Goal: Task Accomplishment & Management: Use online tool/utility

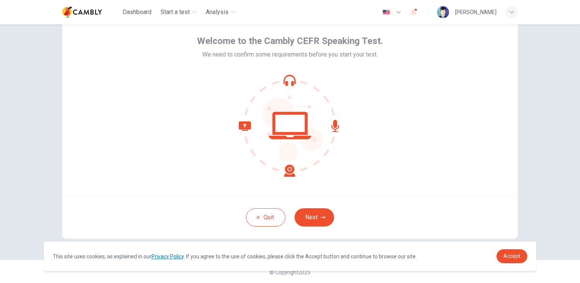
scroll to position [33, 0]
click at [515, 258] on span "Accept" at bounding box center [512, 256] width 17 height 6
click at [509, 256] on span "Accept" at bounding box center [512, 256] width 17 height 6
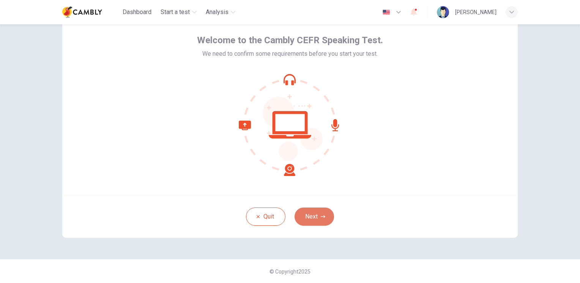
click at [313, 221] on button "Next" at bounding box center [314, 217] width 39 height 18
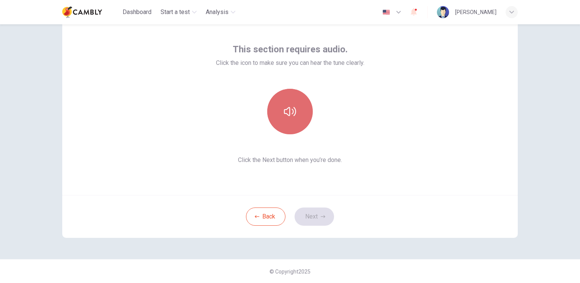
click at [293, 118] on button "button" at bounding box center [290, 112] width 46 height 46
click at [295, 118] on button "button" at bounding box center [290, 112] width 46 height 46
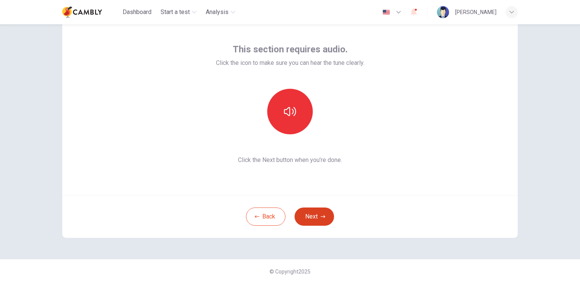
click at [320, 223] on button "Next" at bounding box center [314, 217] width 39 height 18
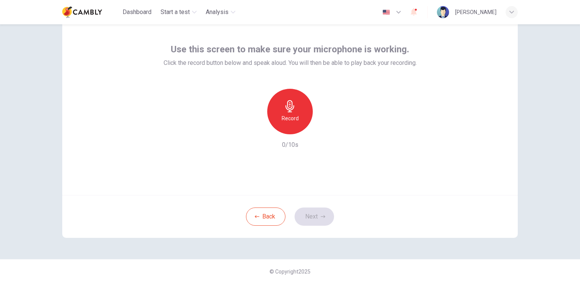
click at [305, 115] on div "Record" at bounding box center [290, 112] width 46 height 46
click at [325, 129] on icon "button" at bounding box center [325, 129] width 8 height 8
click at [388, 128] on div "Record 10/10s" at bounding box center [290, 119] width 253 height 61
click at [308, 216] on button "Next" at bounding box center [314, 217] width 39 height 18
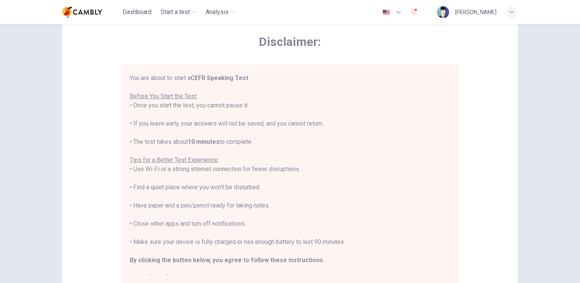
scroll to position [9, 0]
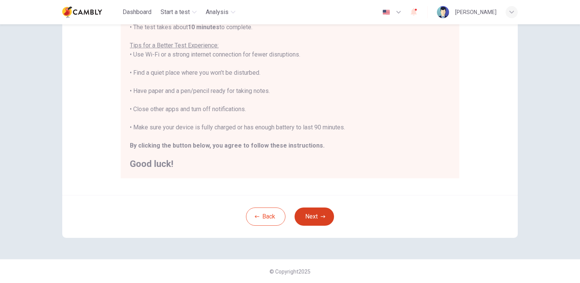
click at [323, 219] on button "Next" at bounding box center [314, 217] width 39 height 18
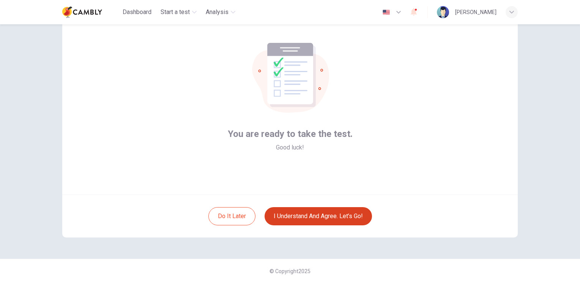
scroll to position [33, 0]
click at [333, 218] on button "I understand and agree. Let’s go!" at bounding box center [318, 217] width 107 height 18
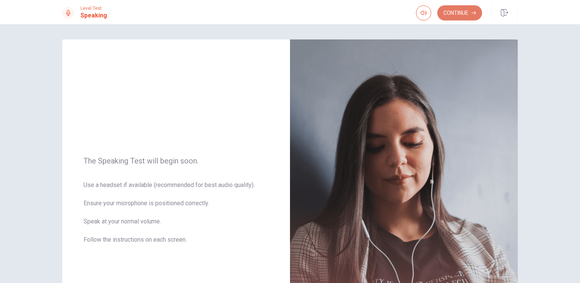
click at [454, 14] on button "Continue" at bounding box center [459, 12] width 45 height 15
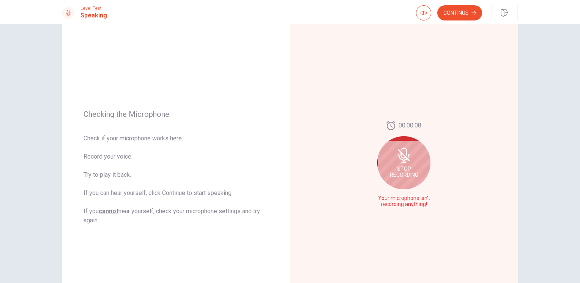
scroll to position [38, 0]
click at [418, 172] on div "Stop Recording" at bounding box center [403, 162] width 53 height 53
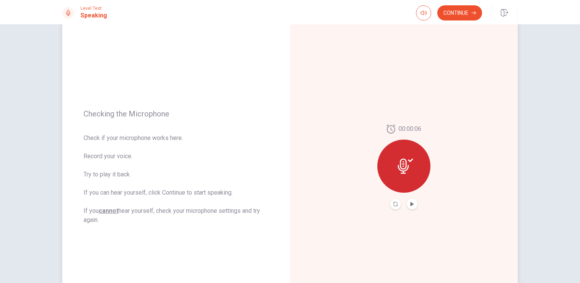
click at [403, 171] on icon at bounding box center [403, 166] width 11 height 15
click at [410, 202] on icon "Play Audio" at bounding box center [412, 204] width 5 height 5
click at [414, 205] on button "Pause Audio" at bounding box center [412, 204] width 11 height 11
click at [419, 172] on div at bounding box center [403, 166] width 53 height 53
click at [411, 208] on button "Play Audio" at bounding box center [412, 204] width 11 height 11
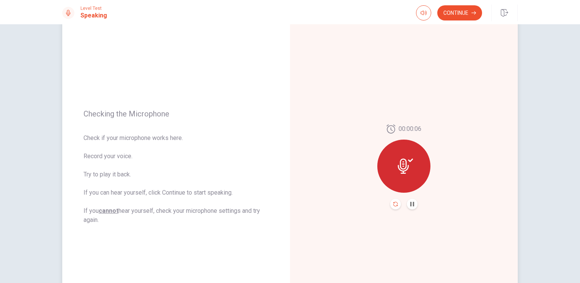
click at [393, 204] on icon "Record Again" at bounding box center [395, 204] width 5 height 5
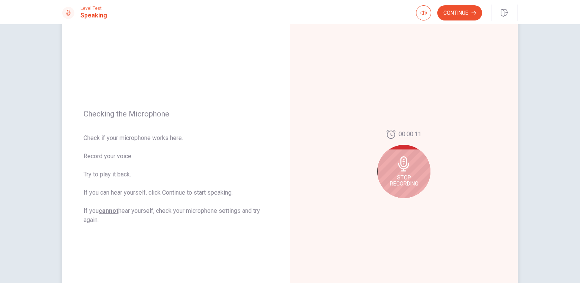
drag, startPoint x: 394, startPoint y: 185, endPoint x: 410, endPoint y: 187, distance: 15.6
click at [395, 185] on span "Stop Recording" at bounding box center [404, 181] width 28 height 12
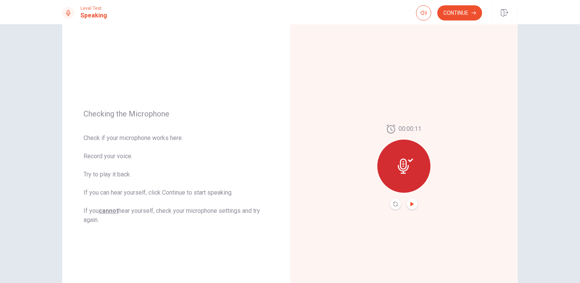
click at [411, 205] on icon "Play Audio" at bounding box center [411, 204] width 3 height 5
click at [467, 11] on button "Continue" at bounding box center [459, 12] width 45 height 15
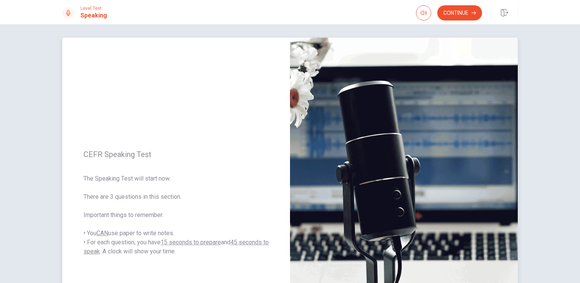
scroll to position [0, 0]
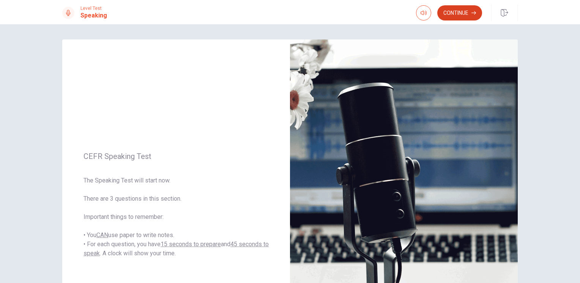
click at [460, 10] on button "Continue" at bounding box center [459, 12] width 45 height 15
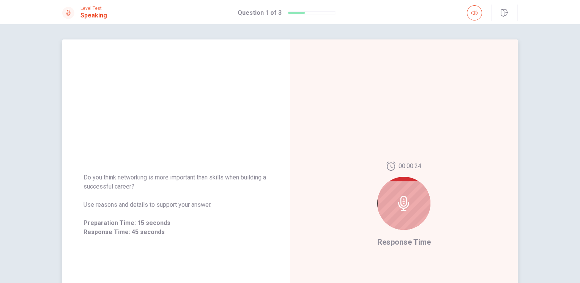
click at [405, 194] on div at bounding box center [403, 203] width 53 height 53
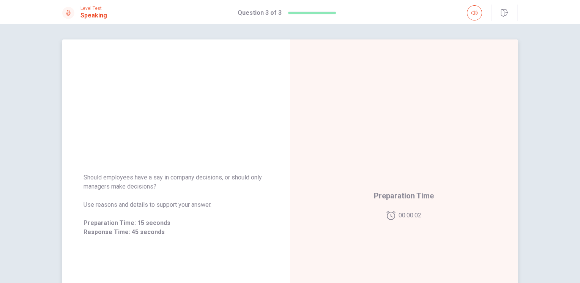
drag, startPoint x: 161, startPoint y: 188, endPoint x: 95, endPoint y: 181, distance: 66.4
click at [95, 181] on span "Should employees have a say in company decisions, or should only managers make …" at bounding box center [176, 182] width 185 height 18
drag, startPoint x: 82, startPoint y: 178, endPoint x: 219, endPoint y: 207, distance: 140.5
click at [161, 194] on div "Should employees have a say in company decisions, or should only managers make …" at bounding box center [176, 205] width 185 height 64
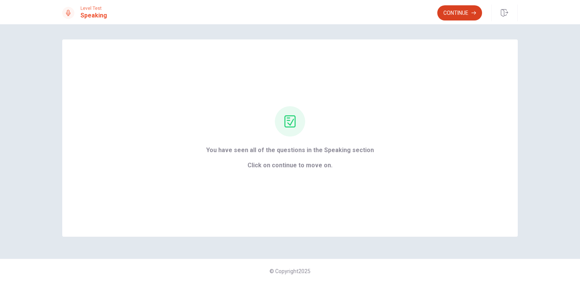
click at [451, 10] on button "Continue" at bounding box center [459, 12] width 45 height 15
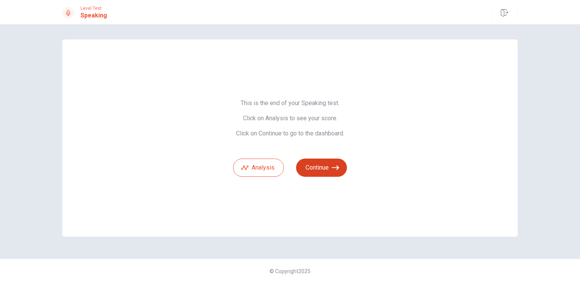
click at [318, 171] on button "Continue" at bounding box center [321, 168] width 51 height 18
